Goal: Task Accomplishment & Management: Manage account settings

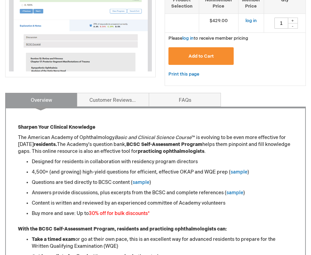
scroll to position [178, 0]
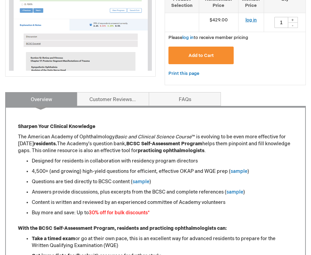
click at [255, 20] on link "log in" at bounding box center [251, 20] width 11 height 6
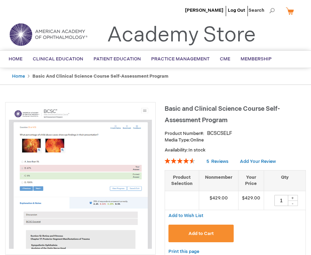
click at [233, 13] on li "Log Out" at bounding box center [236, 10] width 21 height 21
click at [241, 11] on link "Log Out" at bounding box center [236, 11] width 17 height 6
